Goal: Navigation & Orientation: Find specific page/section

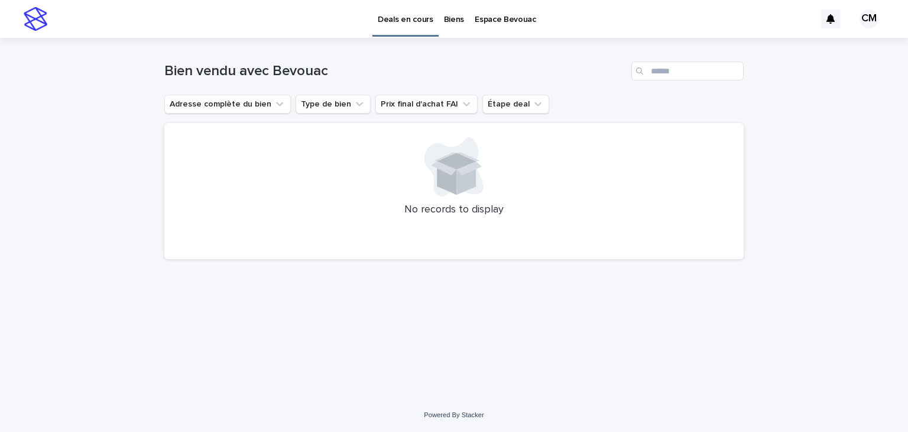
click at [445, 20] on p "Biens" at bounding box center [454, 12] width 20 height 25
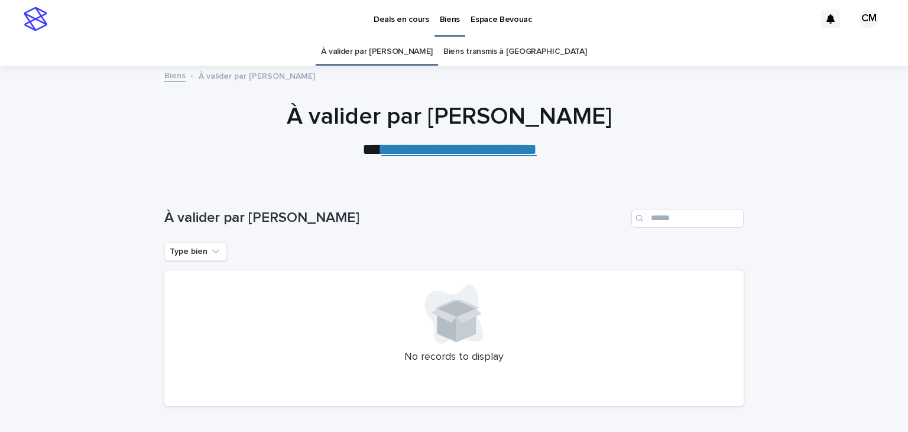
click at [478, 51] on link "Biens transmis à [GEOGRAPHIC_DATA]" at bounding box center [514, 52] width 143 height 28
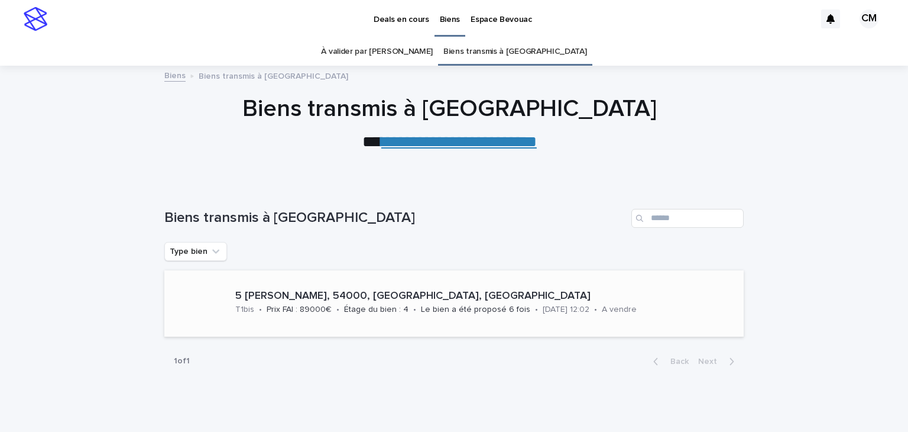
click at [369, 307] on p "Étage du bien : 4" at bounding box center [376, 309] width 64 height 10
